Goal: Task Accomplishment & Management: Manage account settings

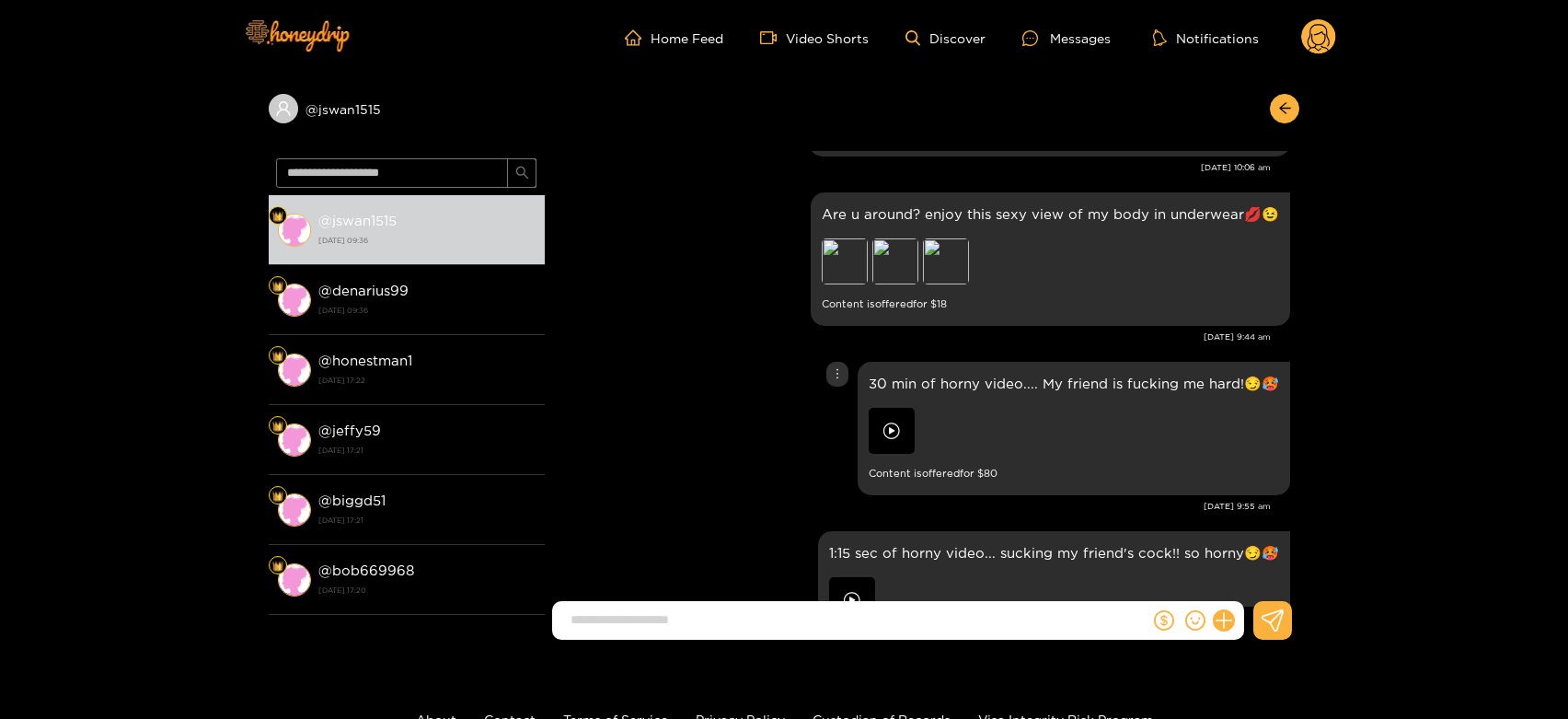
scroll to position [7794, 0]
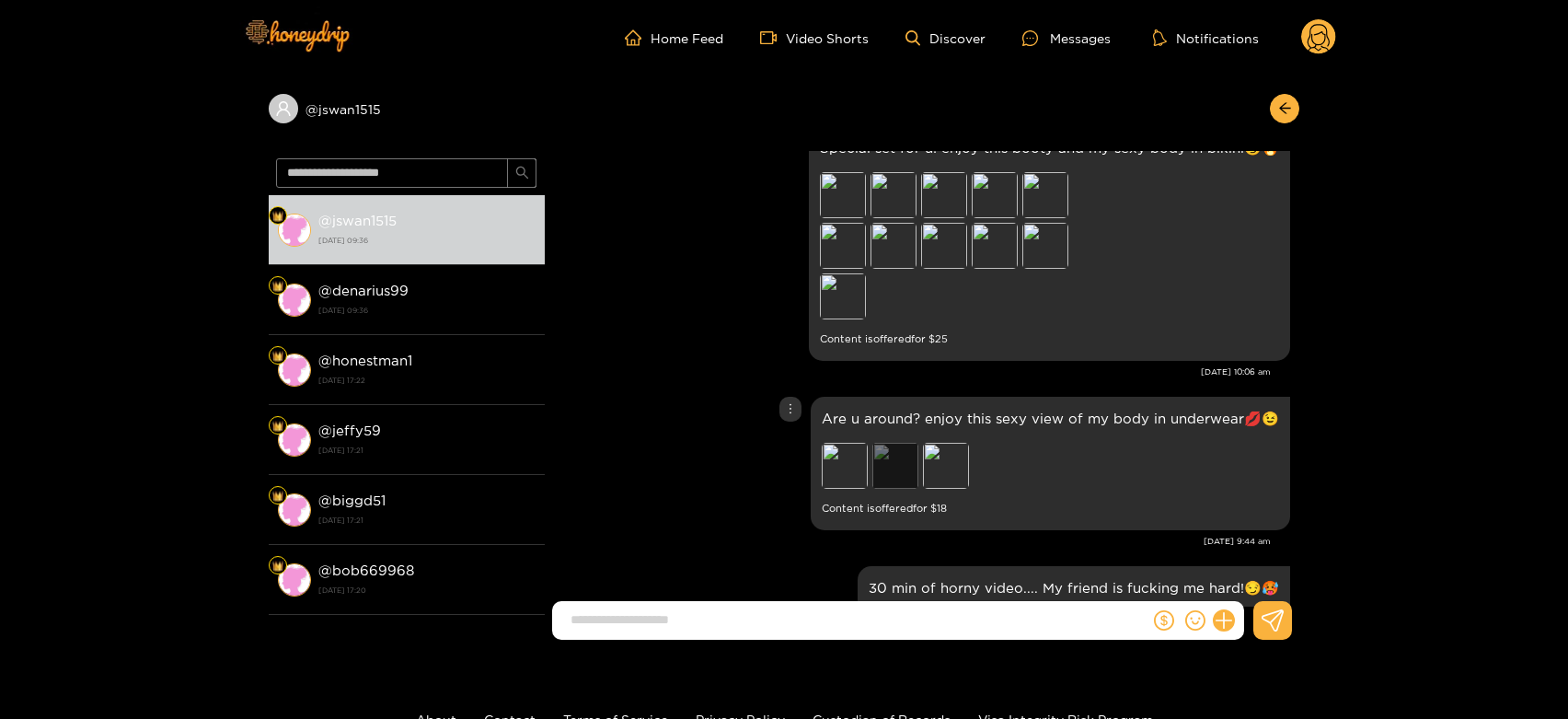
click at [880, 469] on div "Preview" at bounding box center [895, 466] width 46 height 46
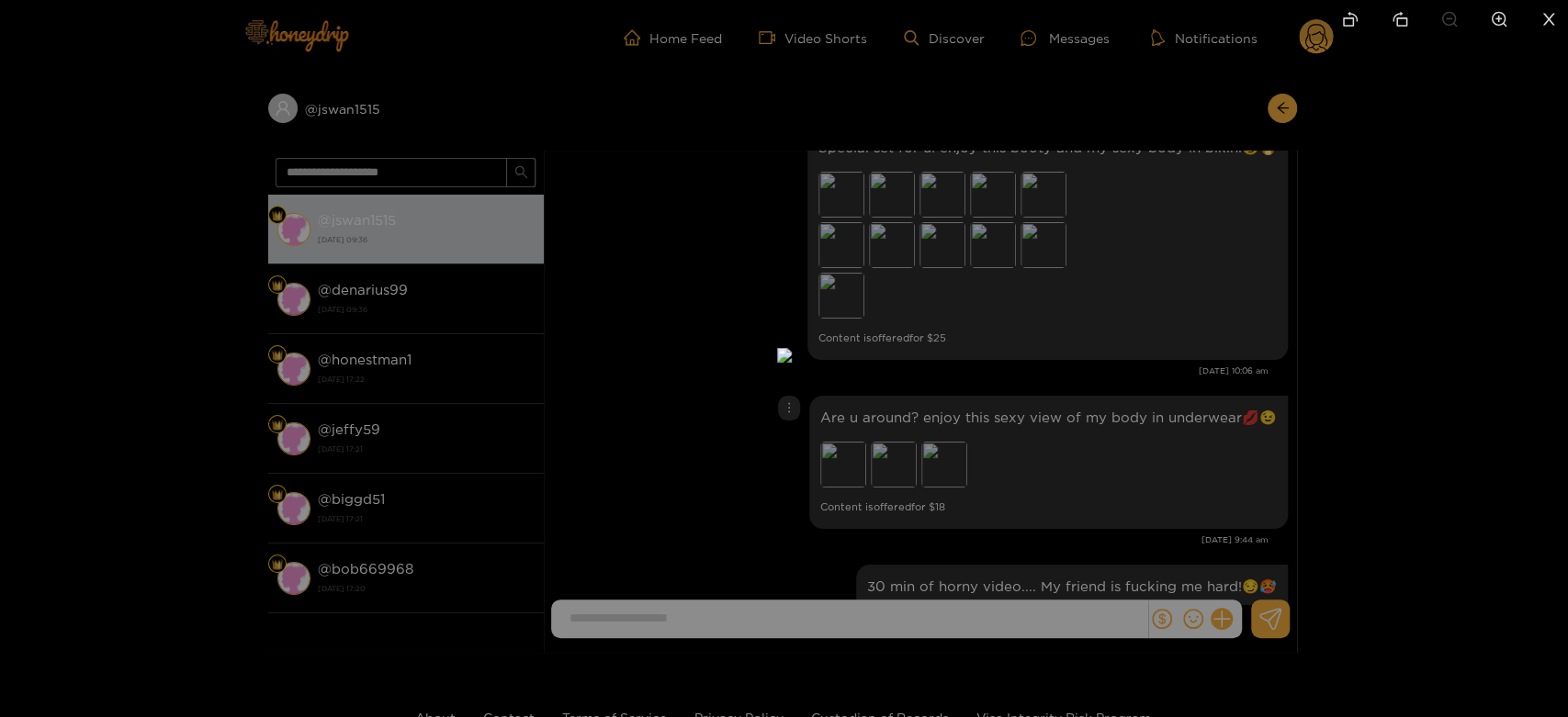
click at [1140, 469] on div at bounding box center [784, 358] width 1568 height 717
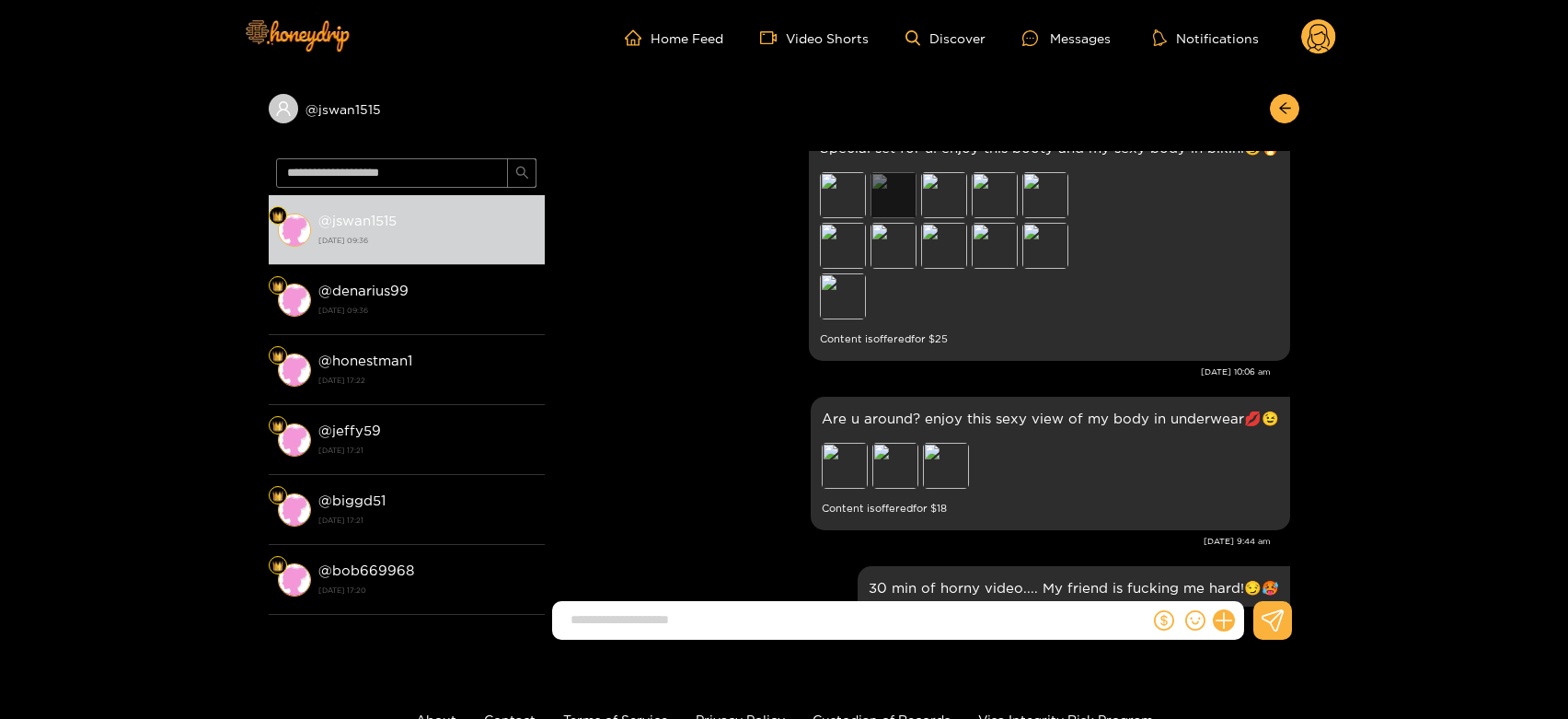
scroll to position [7692, 0]
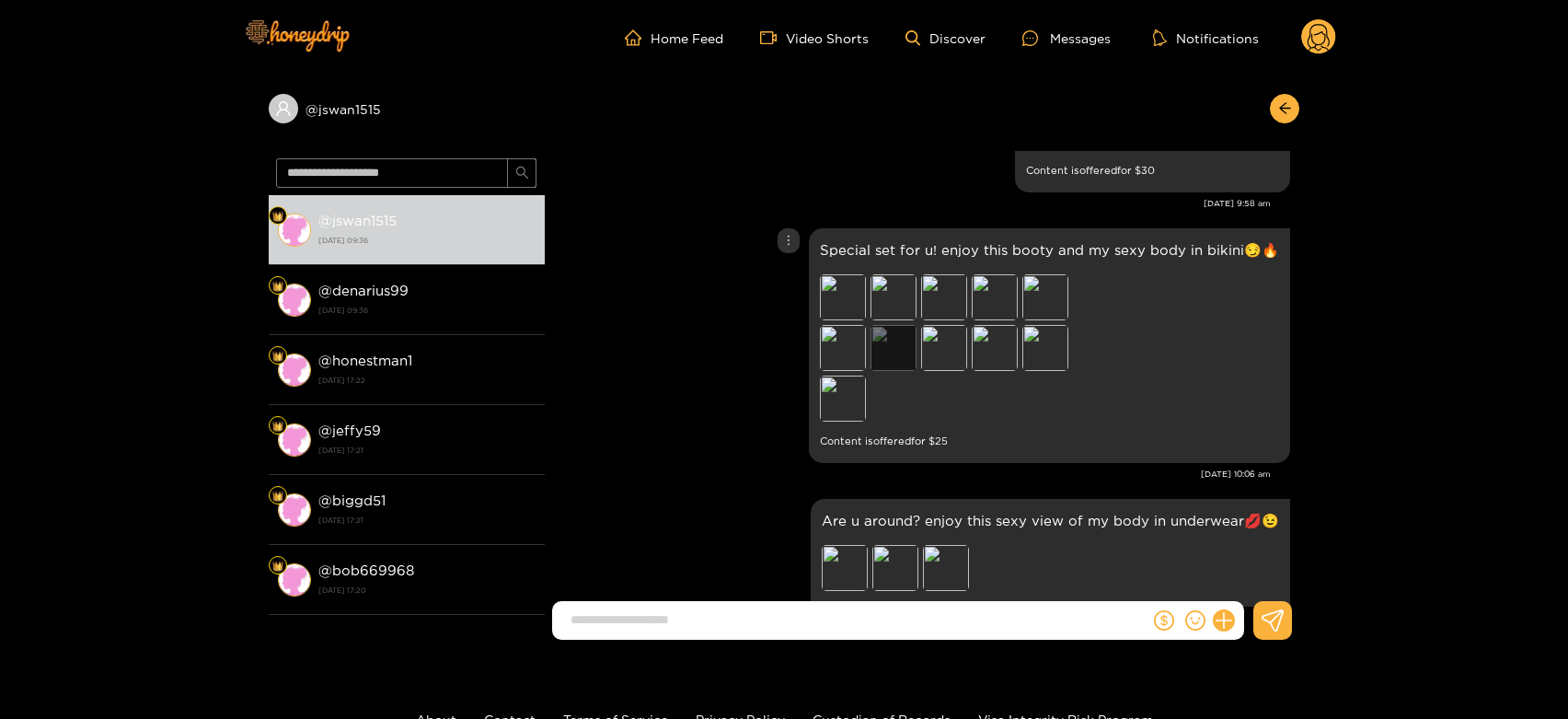
click at [903, 357] on div "Preview" at bounding box center [893, 348] width 46 height 46
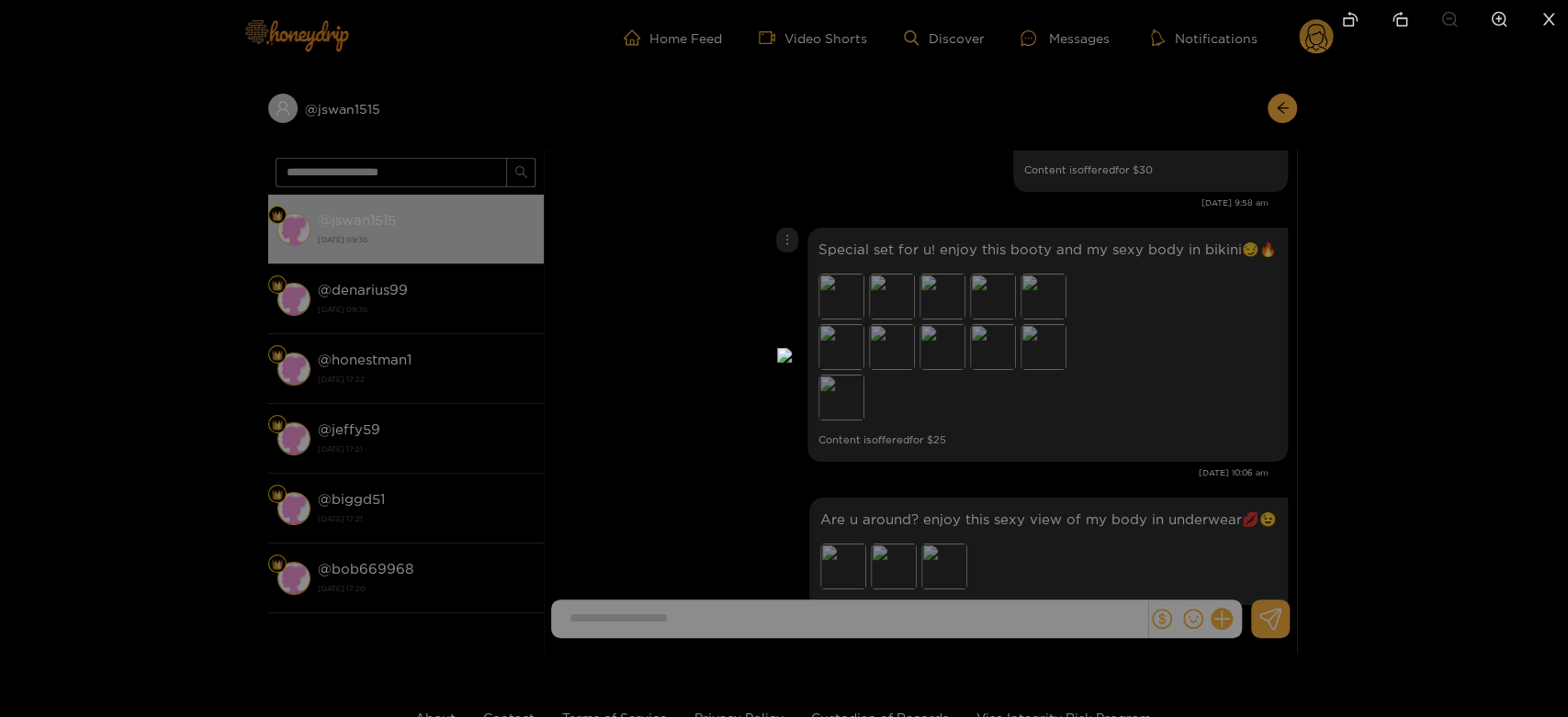
click at [1189, 353] on div at bounding box center [784, 358] width 1568 height 717
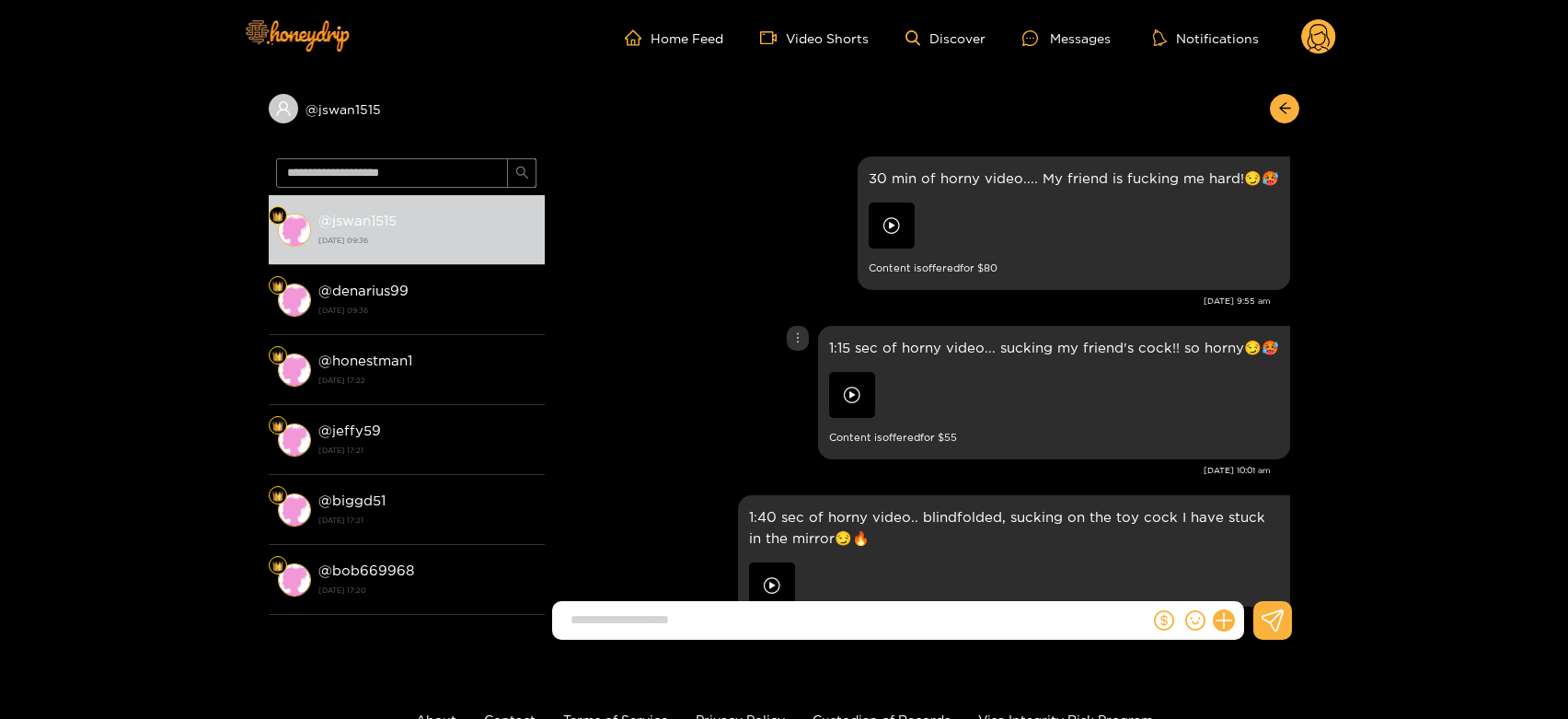
scroll to position [8306, 0]
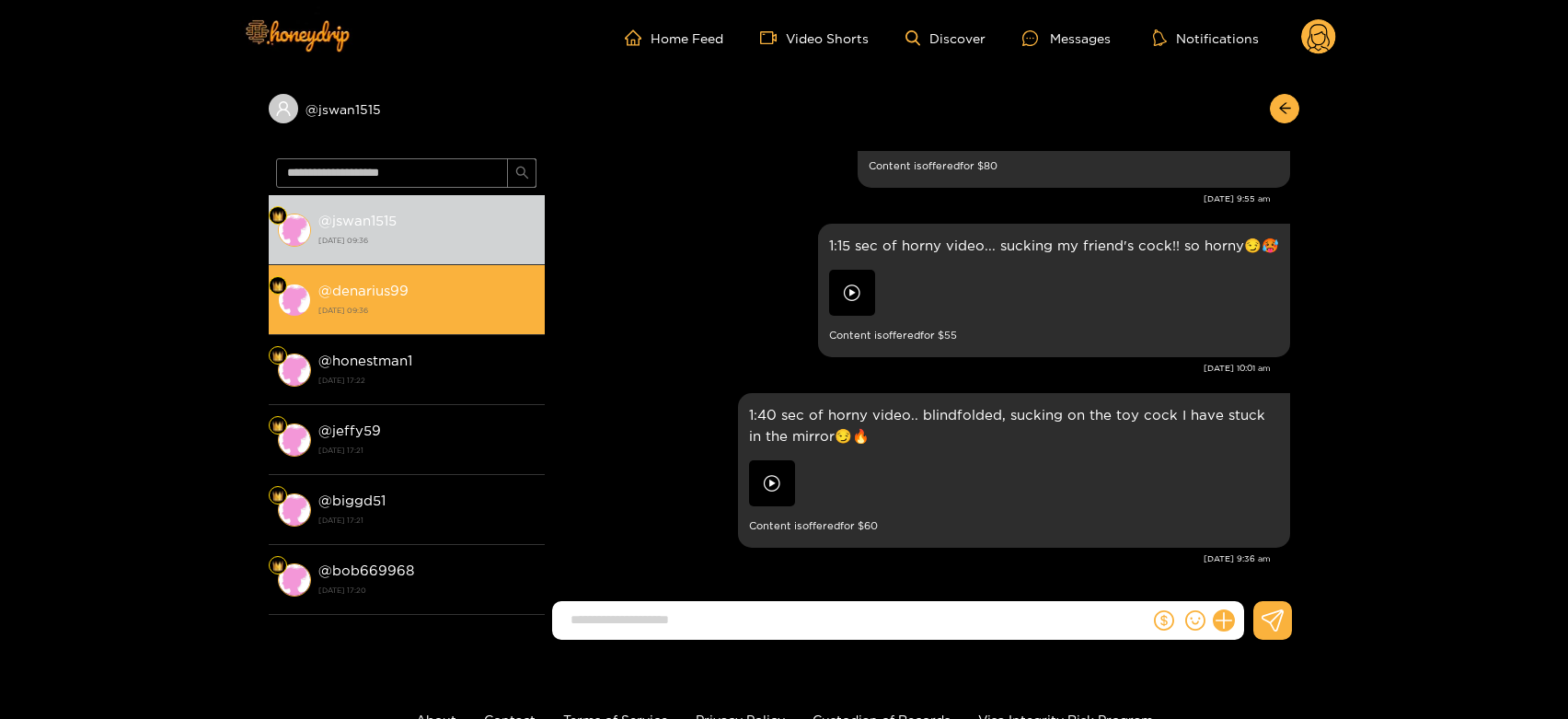
click at [445, 300] on div "@ denarius99 26 August 2025 09:36" at bounding box center [427, 300] width 217 height 42
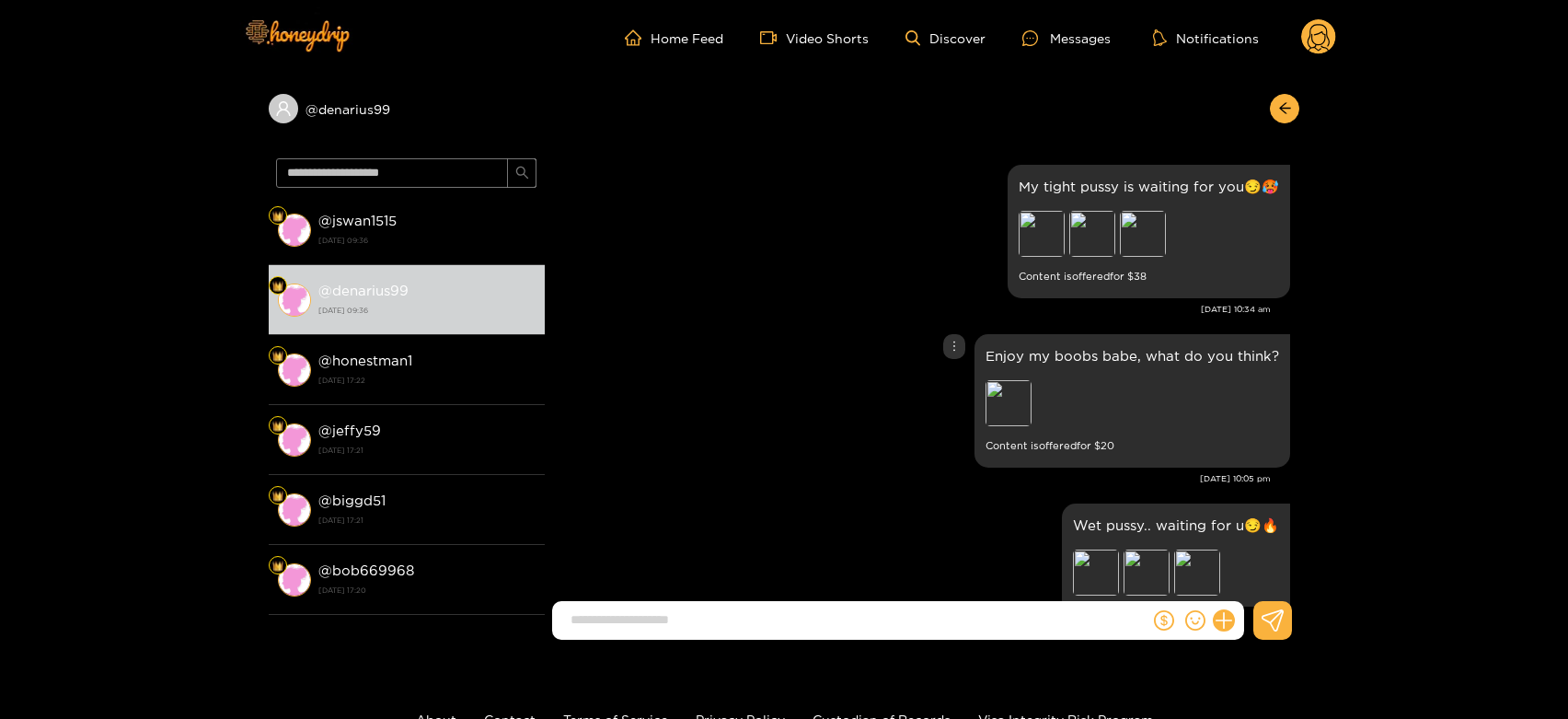
scroll to position [613, 0]
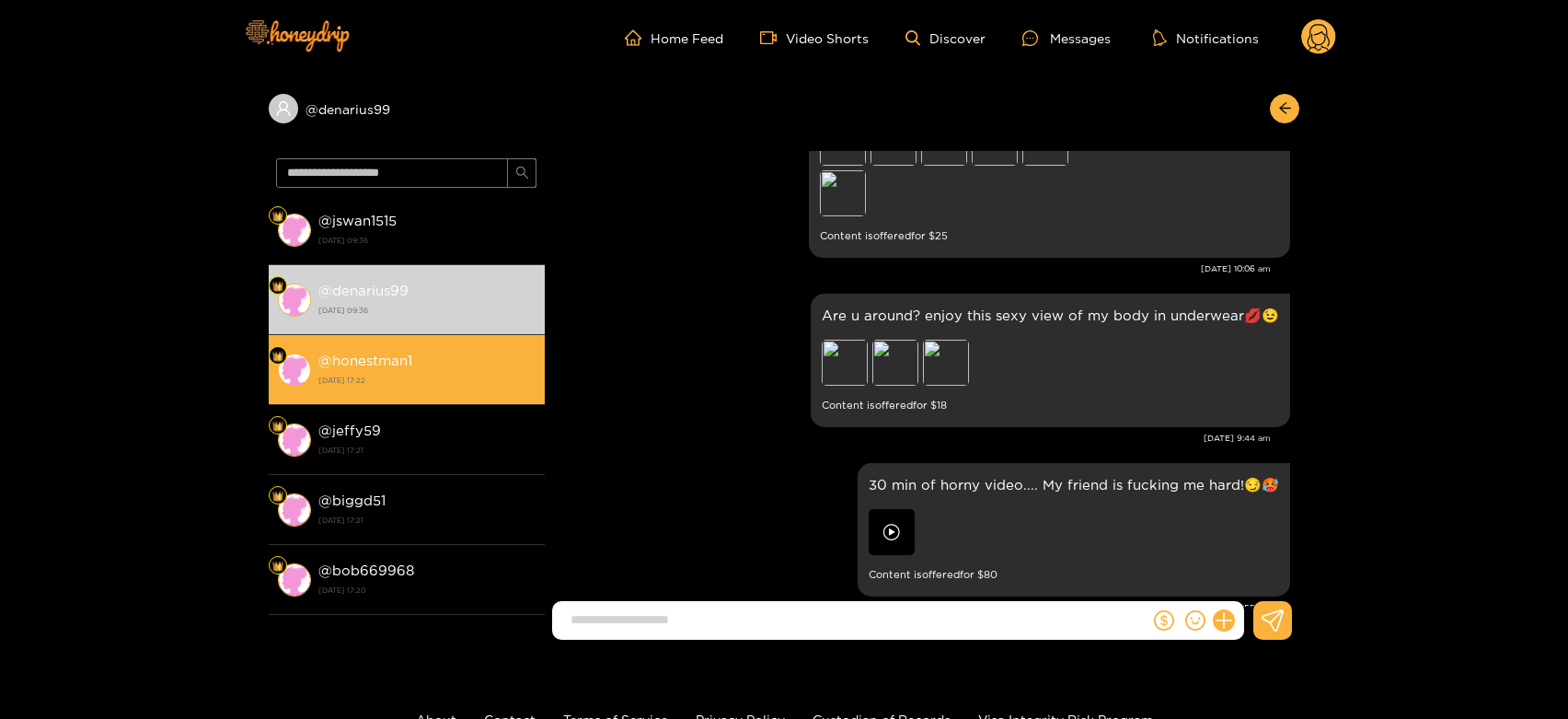
scroll to position [3744, 0]
click at [472, 363] on div "@ honestman1 [DATE] 17:22" at bounding box center [427, 370] width 217 height 42
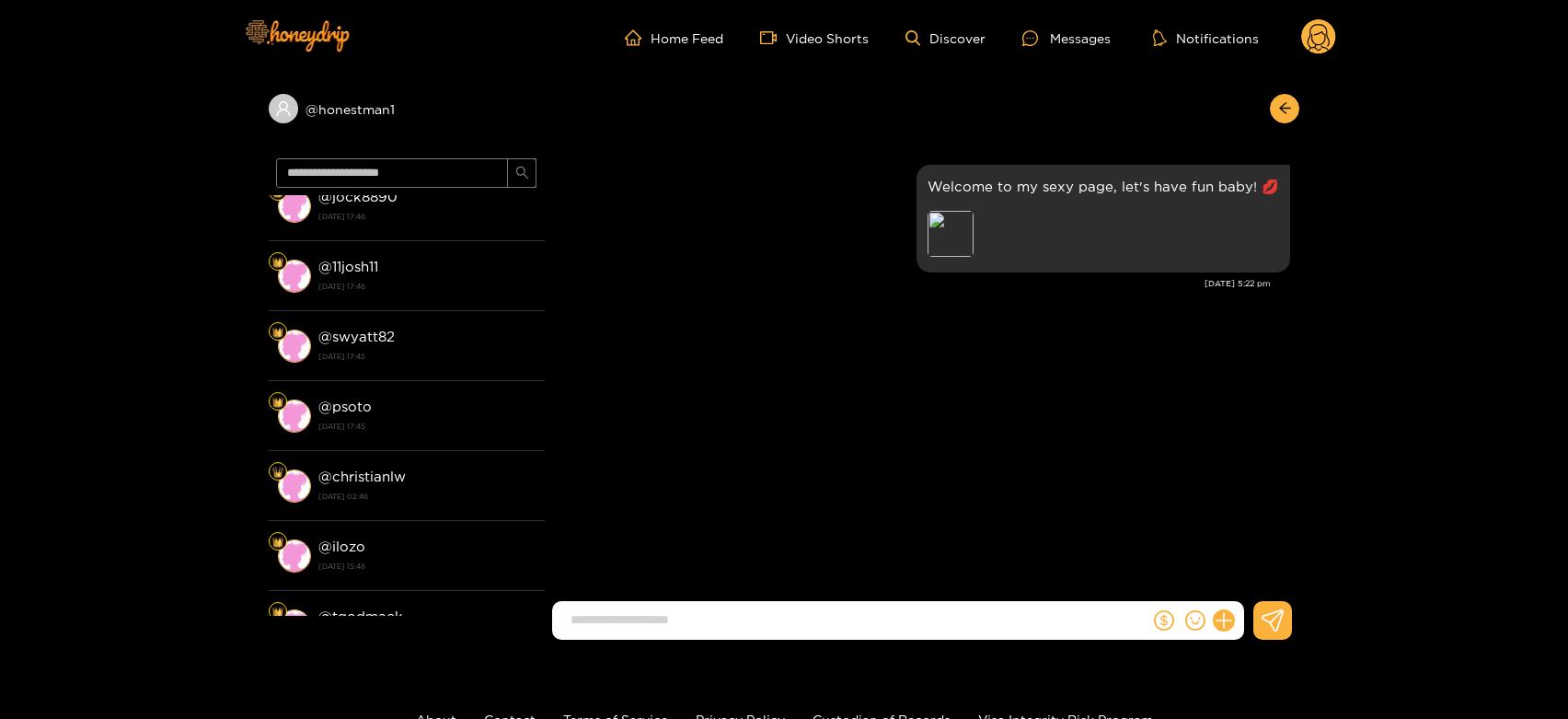
scroll to position [1325, 0]
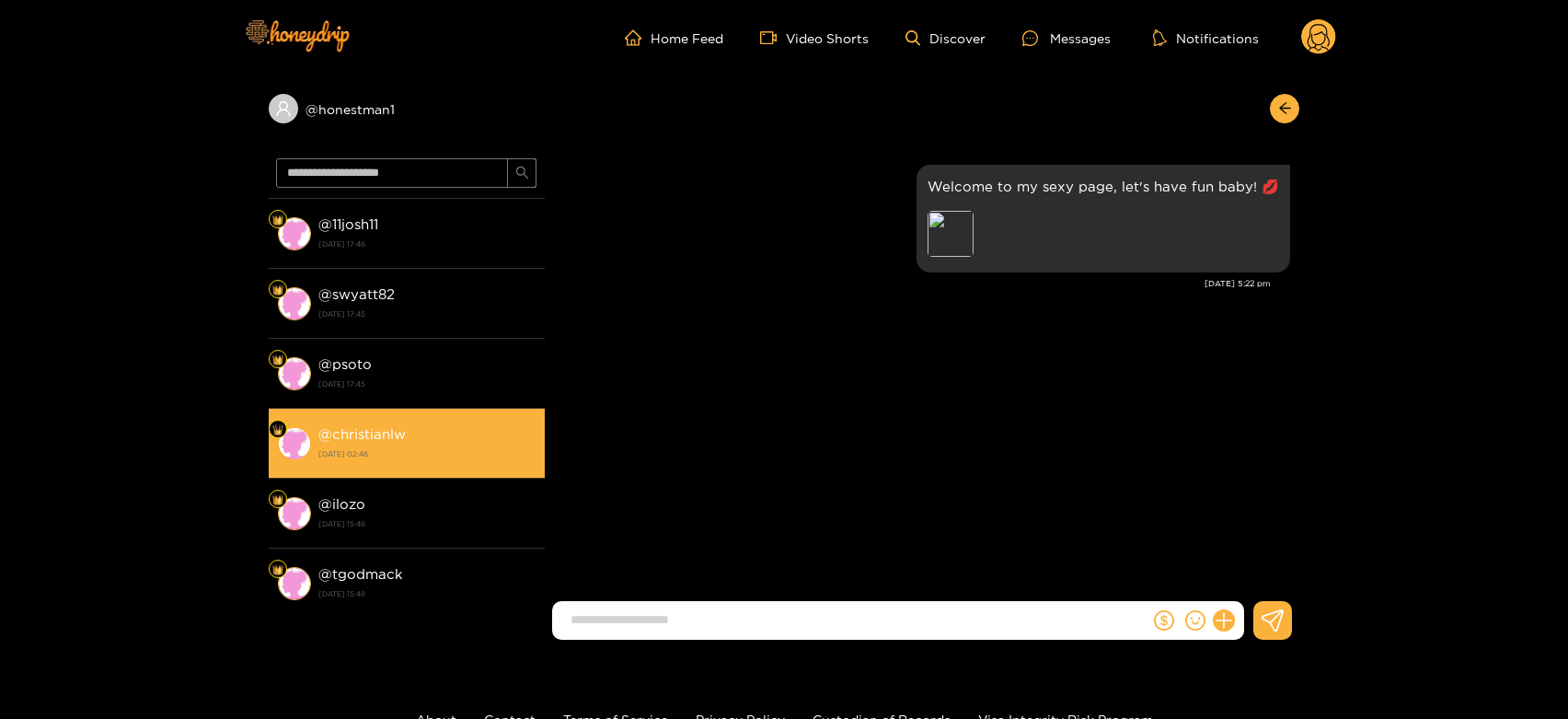
click at [398, 426] on strong "@ christianlw" at bounding box center [362, 434] width 88 height 16
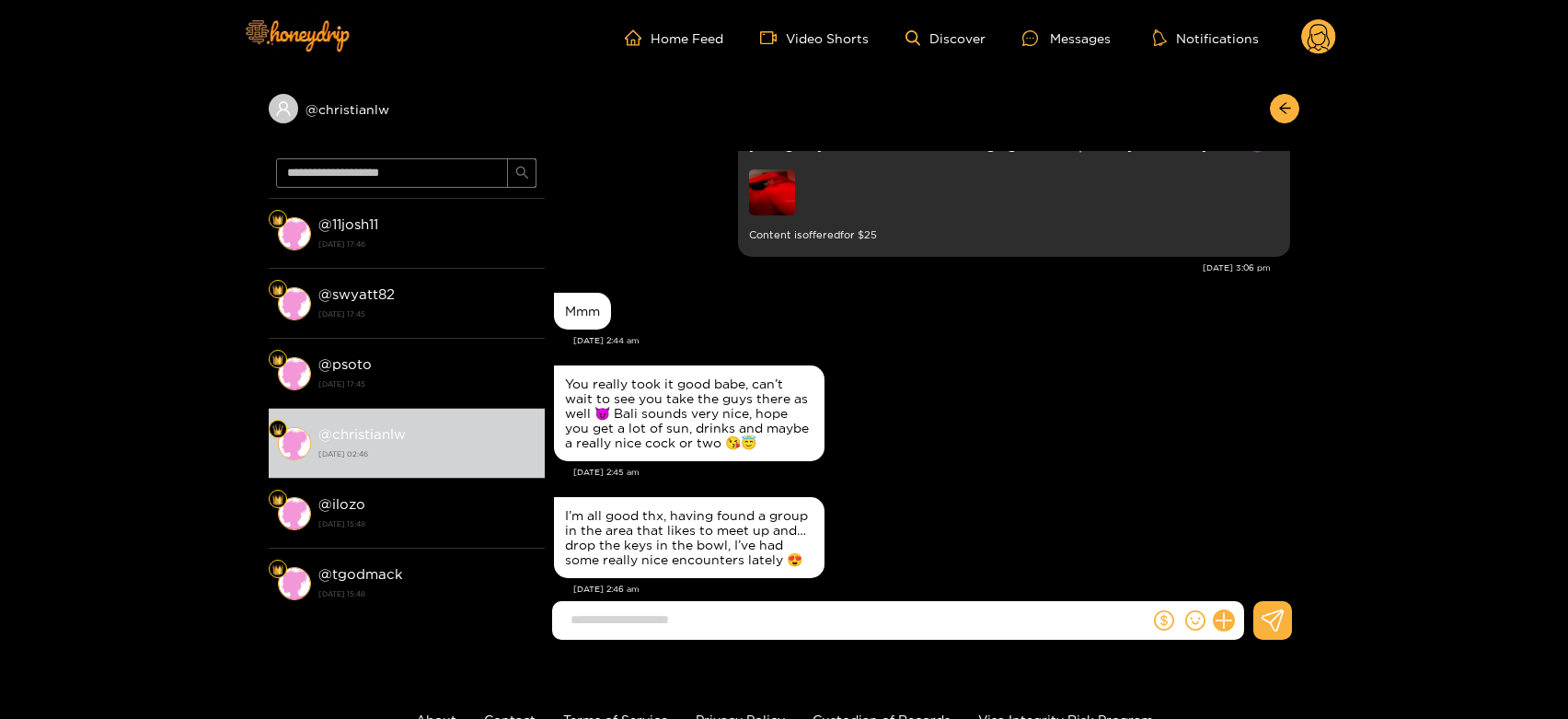
scroll to position [2472, 0]
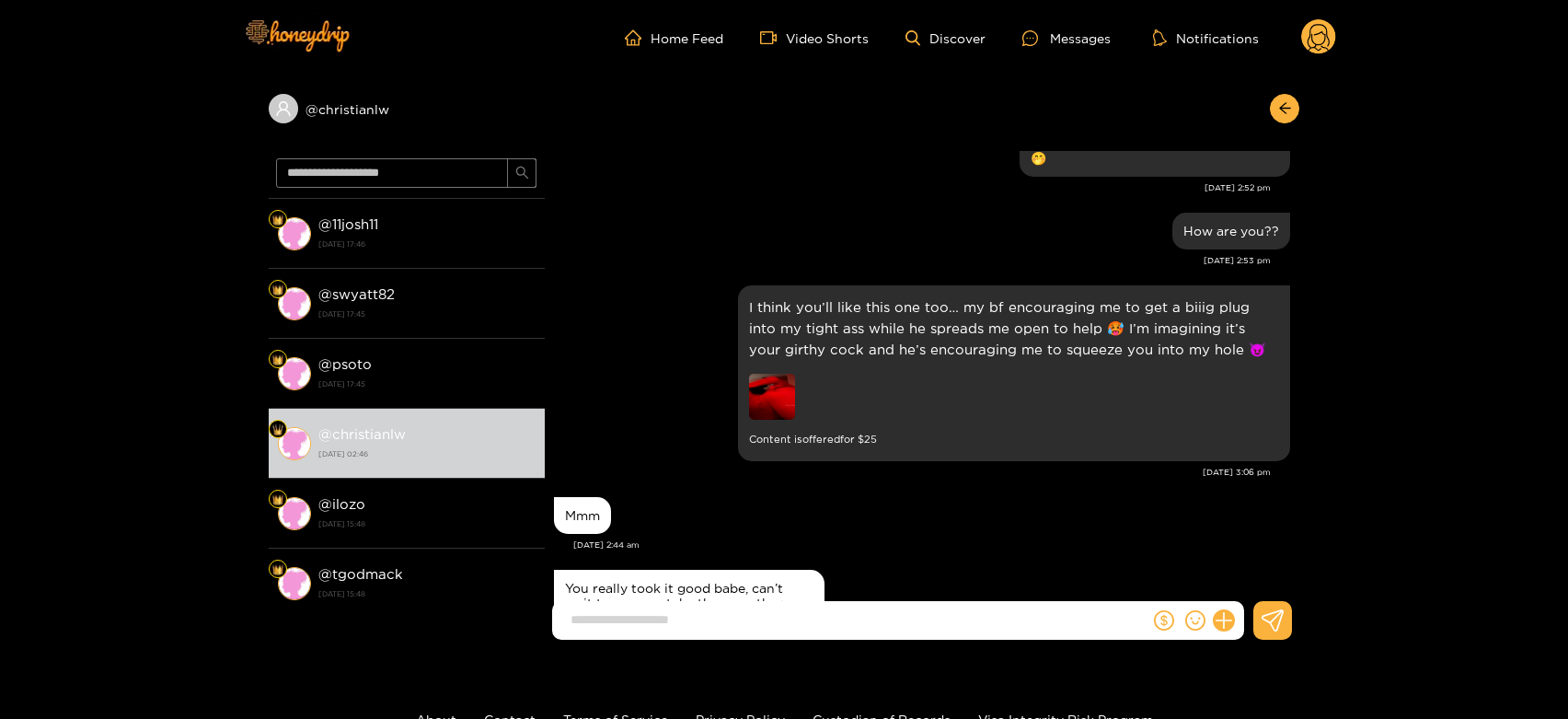
click at [1317, 35] on circle at bounding box center [1318, 36] width 35 height 35
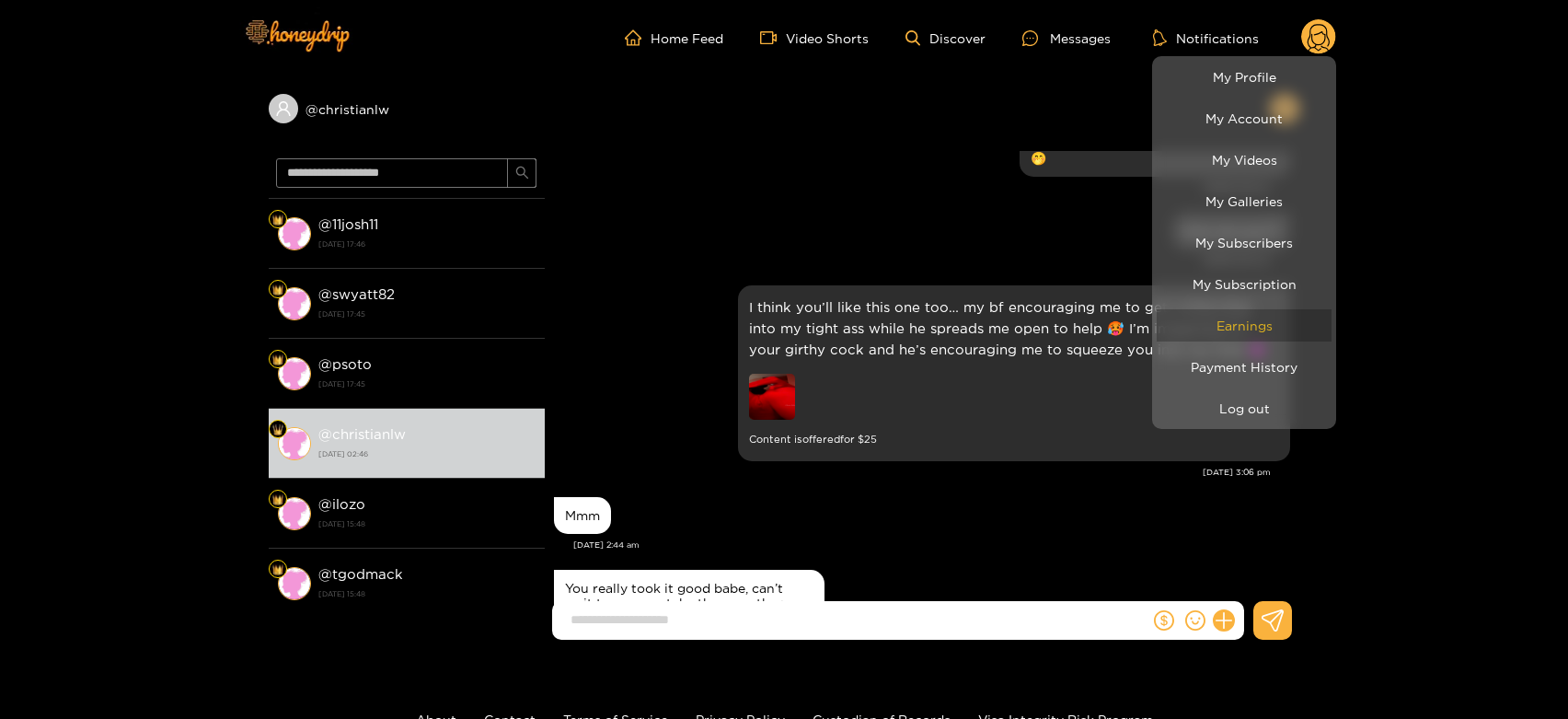
click at [1269, 314] on link "Earnings" at bounding box center [1243, 325] width 174 height 32
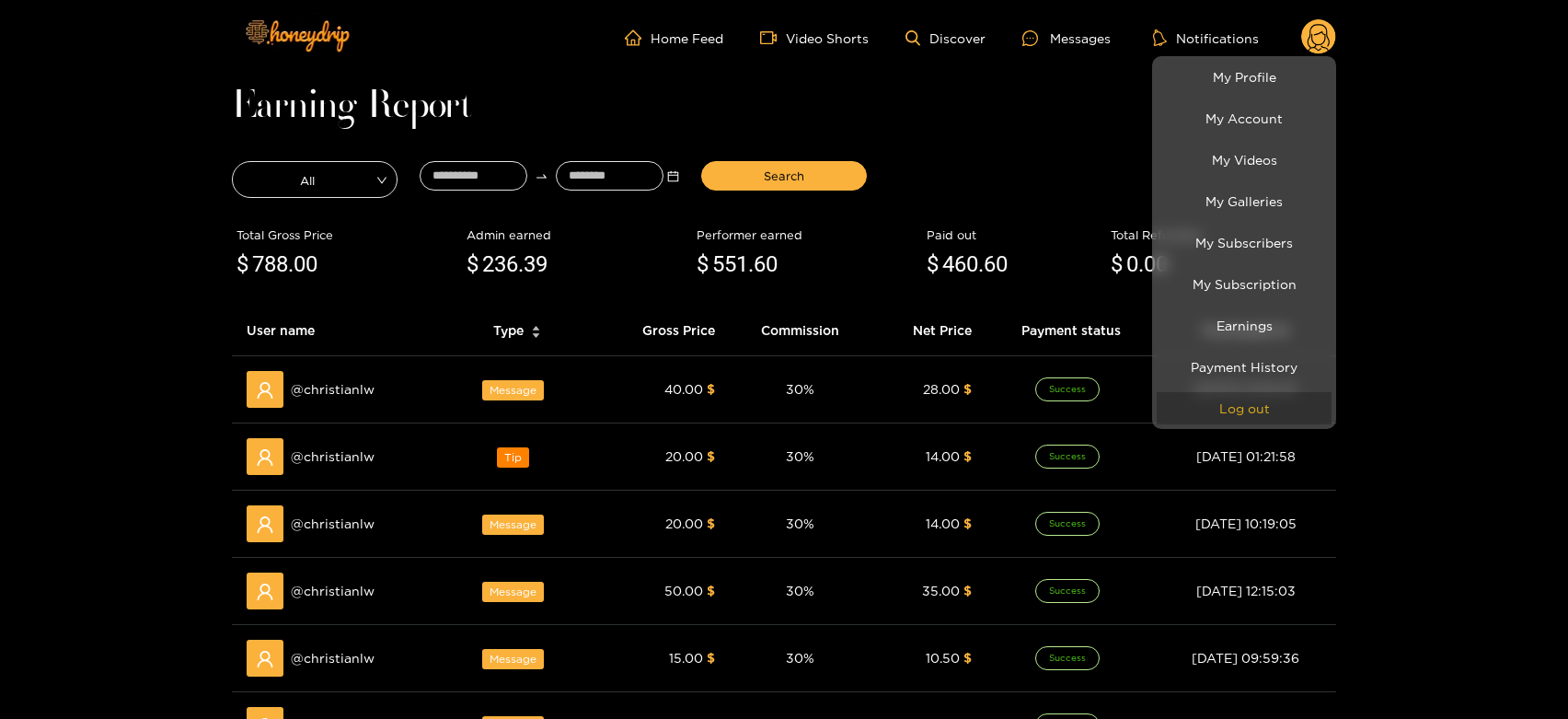
click at [1238, 398] on button "Log out" at bounding box center [1243, 408] width 174 height 32
